Goal: Task Accomplishment & Management: Manage account settings

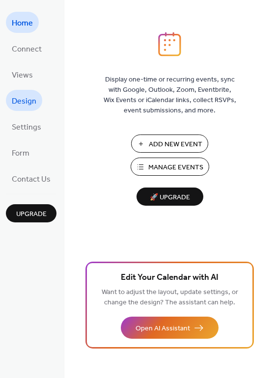
click at [22, 103] on span "Design" at bounding box center [24, 101] width 25 height 15
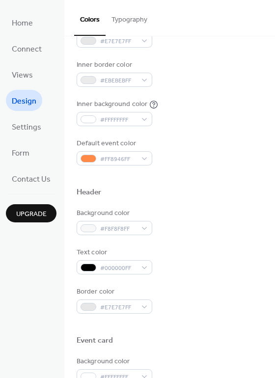
scroll to position [196, 0]
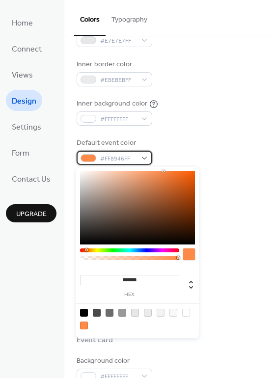
click at [143, 160] on div "#FF8946FF" at bounding box center [115, 158] width 76 height 14
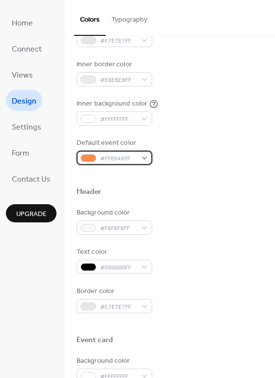
click at [143, 160] on div "#FF8946FF" at bounding box center [115, 158] width 76 height 14
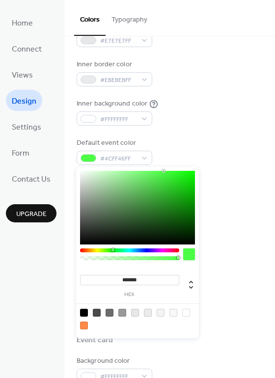
click at [112, 250] on div at bounding box center [129, 250] width 99 height 4
click at [168, 218] on div at bounding box center [137, 208] width 115 height 74
type input "*******"
click at [155, 222] on div at bounding box center [137, 208] width 115 height 74
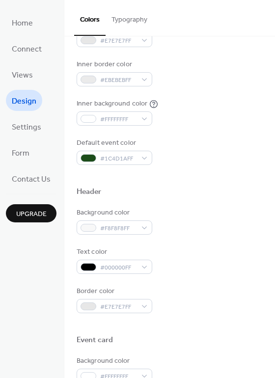
click at [230, 181] on div at bounding box center [170, 176] width 186 height 22
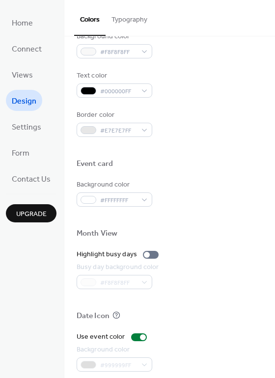
scroll to position [371, 0]
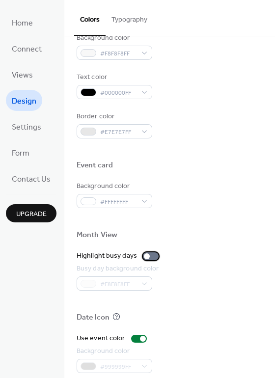
click at [148, 256] on div at bounding box center [151, 256] width 16 height 8
click at [152, 256] on div at bounding box center [155, 256] width 6 height 6
click at [148, 256] on div at bounding box center [151, 256] width 16 height 8
click at [152, 256] on div at bounding box center [155, 256] width 6 height 6
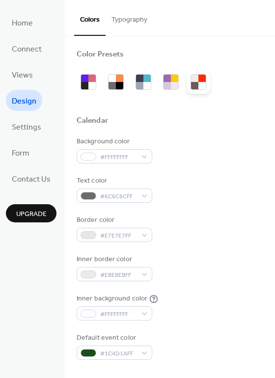
scroll to position [0, 0]
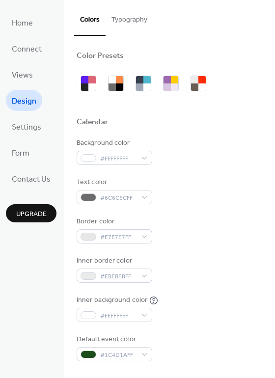
click at [131, 22] on button "Typography" at bounding box center [129, 17] width 48 height 35
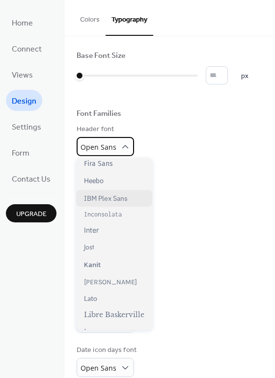
scroll to position [196, 0]
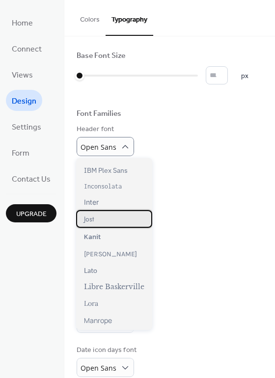
click at [123, 221] on div "Jost" at bounding box center [114, 219] width 76 height 18
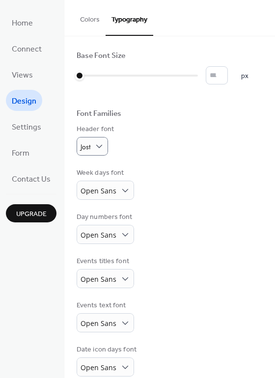
click at [185, 176] on div "Week days font Open Sans" at bounding box center [170, 184] width 186 height 32
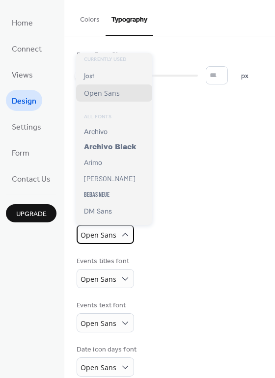
scroll to position [0, 0]
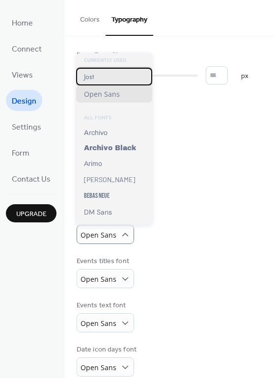
click at [91, 77] on span "Jost" at bounding box center [89, 77] width 10 height 10
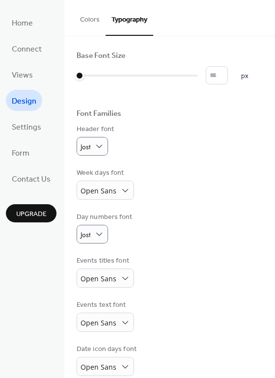
click at [181, 242] on div "Day numbers font [PERSON_NAME]" at bounding box center [170, 227] width 186 height 31
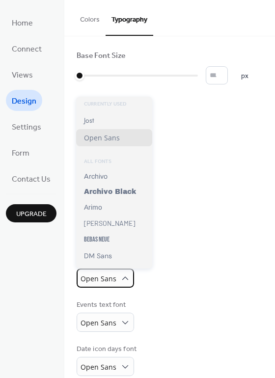
click at [129, 277] on div "Open Sans" at bounding box center [105, 277] width 57 height 19
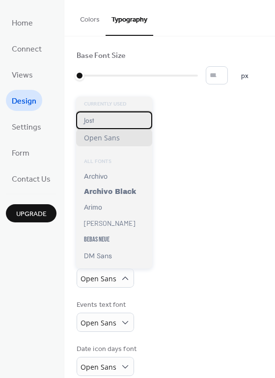
click at [96, 119] on div "Jost" at bounding box center [114, 120] width 76 height 18
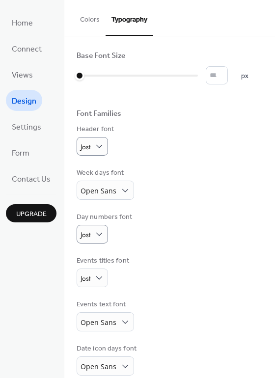
click at [160, 181] on div "Week days font Open Sans" at bounding box center [170, 184] width 186 height 32
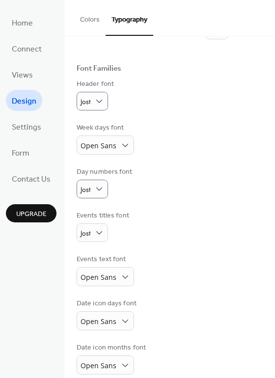
scroll to position [56, 0]
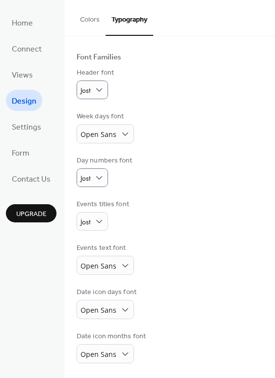
click at [183, 209] on div "Events titles font [PERSON_NAME]" at bounding box center [170, 214] width 186 height 31
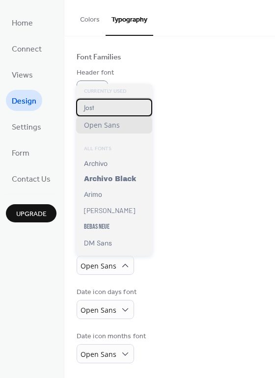
click at [91, 108] on span "Jost" at bounding box center [89, 108] width 10 height 10
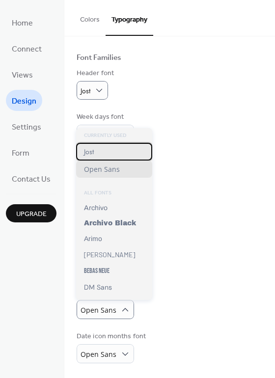
click at [88, 152] on span "Jost" at bounding box center [89, 152] width 10 height 10
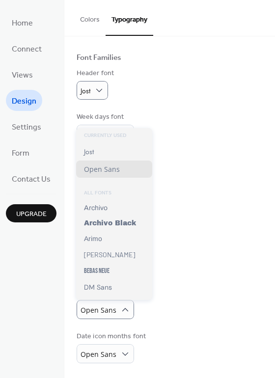
scroll to position [55, 0]
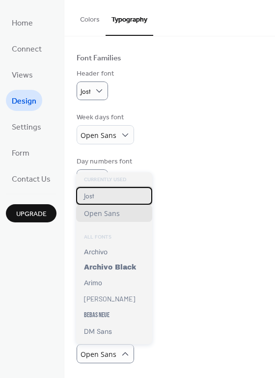
click at [90, 200] on span "Jost" at bounding box center [89, 196] width 10 height 10
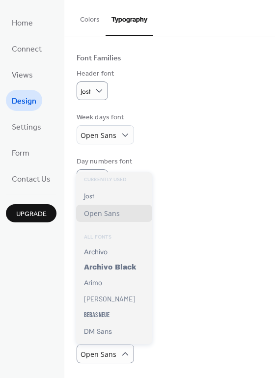
scroll to position [55, 0]
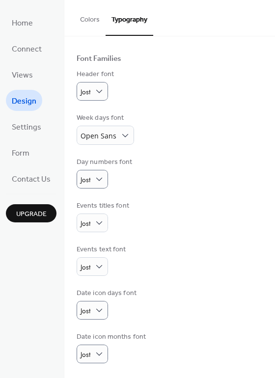
click at [190, 249] on div "Events text font [PERSON_NAME]" at bounding box center [170, 259] width 186 height 31
click at [198, 214] on div "Events titles font [PERSON_NAME]" at bounding box center [170, 216] width 186 height 31
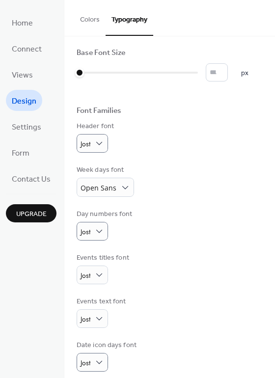
scroll to position [0, 0]
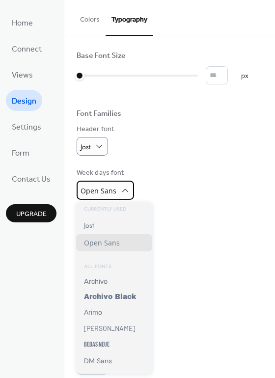
click at [114, 189] on div "Open Sans" at bounding box center [105, 189] width 57 height 19
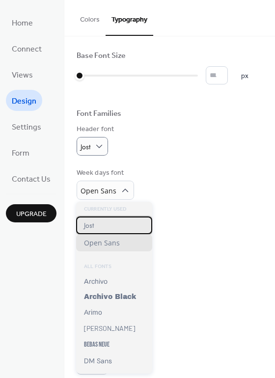
click at [106, 228] on div "Jost" at bounding box center [114, 225] width 76 height 18
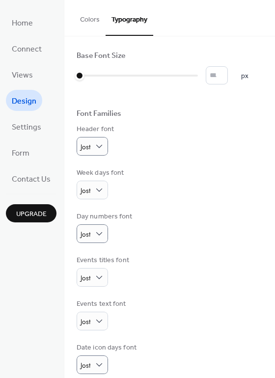
click at [195, 205] on div "Base Font Size * px Font Families Header font [PERSON_NAME] Week days font [PER…" at bounding box center [170, 234] width 186 height 366
click at [91, 21] on button "Colors" at bounding box center [89, 17] width 31 height 35
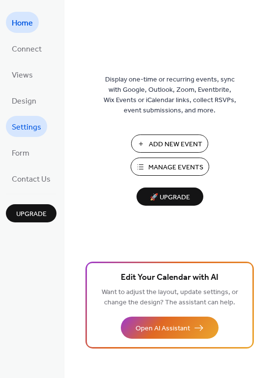
click at [41, 123] on link "Settings" at bounding box center [26, 126] width 41 height 21
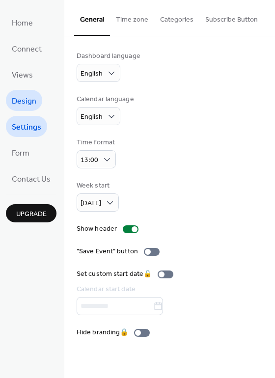
click at [28, 97] on span "Design" at bounding box center [24, 101] width 25 height 15
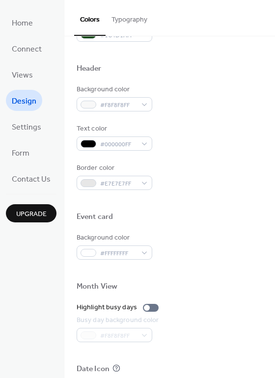
scroll to position [224, 0]
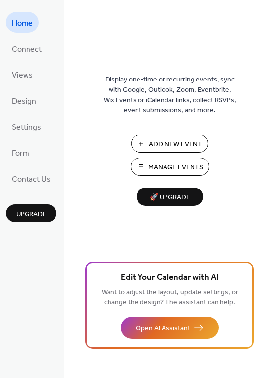
click at [17, 59] on ul "Home Connect Views Design Settings Form Contact Us" at bounding box center [31, 100] width 51 height 177
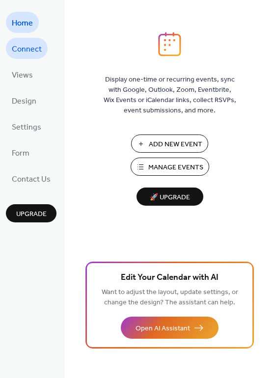
click at [22, 51] on span "Connect" at bounding box center [27, 49] width 30 height 15
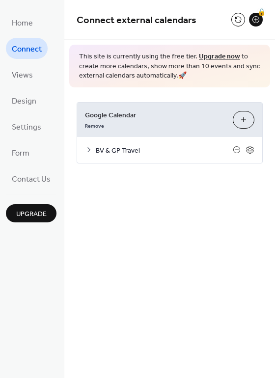
click at [241, 120] on button "Choose Calendars" at bounding box center [243, 120] width 22 height 18
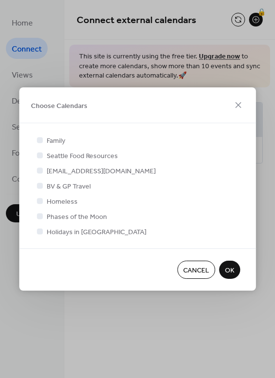
click at [42, 232] on div at bounding box center [40, 231] width 6 height 6
click at [38, 231] on div at bounding box center [40, 231] width 6 height 6
click at [46, 231] on label "Holidays in United States" at bounding box center [90, 231] width 111 height 10
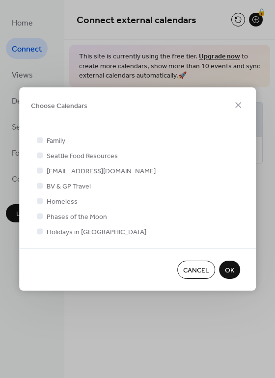
click at [57, 232] on span "Holidays in United States" at bounding box center [97, 232] width 100 height 10
click at [45, 232] on label "Holidays in United States" at bounding box center [90, 231] width 111 height 10
click at [44, 200] on div at bounding box center [40, 201] width 10 height 10
click at [64, 232] on span "Holidays in United States" at bounding box center [97, 232] width 100 height 10
click at [207, 275] on span "Cancel" at bounding box center [196, 270] width 26 height 10
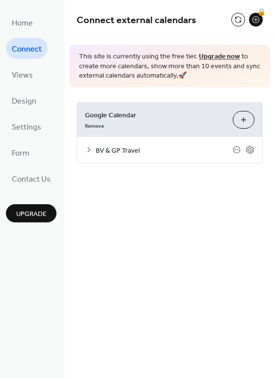
click at [208, 275] on div "Connect external calendars 🔒 This site is currently using the free tier. Upgrad…" at bounding box center [169, 189] width 210 height 378
